Goal: Information Seeking & Learning: Find specific fact

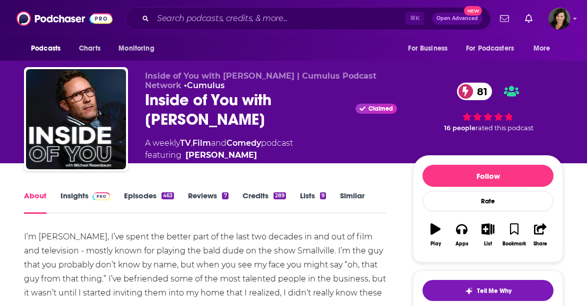
click at [85, 193] on link "Insights" at bounding box center [86, 202] width 50 height 23
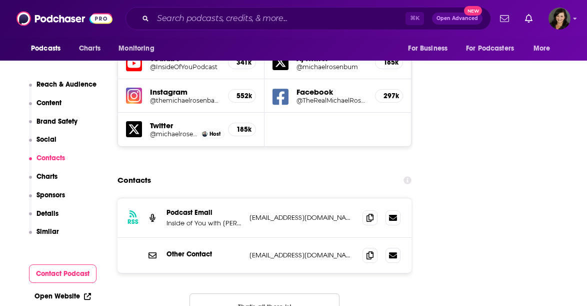
scroll to position [1193, 0]
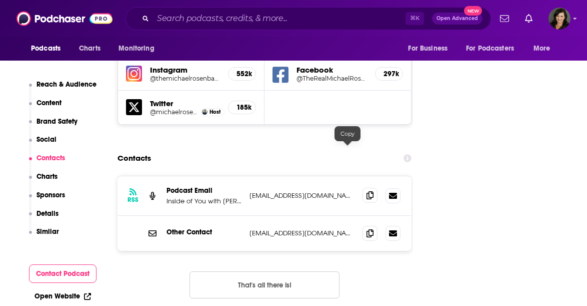
click at [367, 191] on icon at bounding box center [370, 195] width 7 height 8
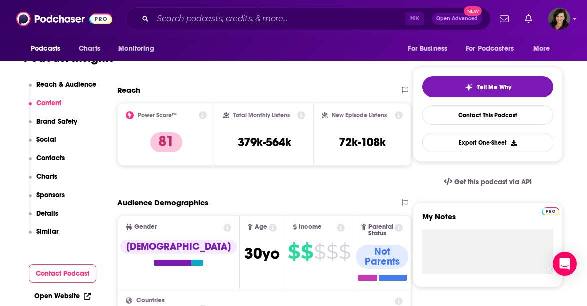
scroll to position [203, 0]
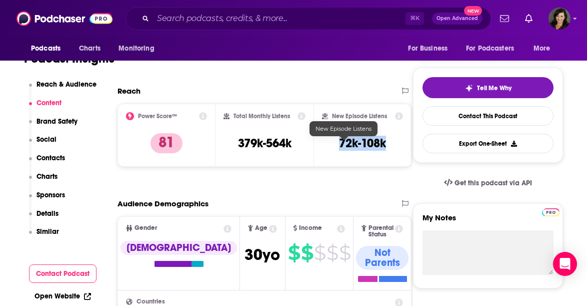
drag, startPoint x: 372, startPoint y: 144, endPoint x: 313, endPoint y: 147, distance: 59.1
click at [322, 147] on div "New Episode Listens 72k-108k" at bounding box center [362, 135] width 81 height 46
copy h3 "72k-108k"
